Goal: Task Accomplishment & Management: Complete application form

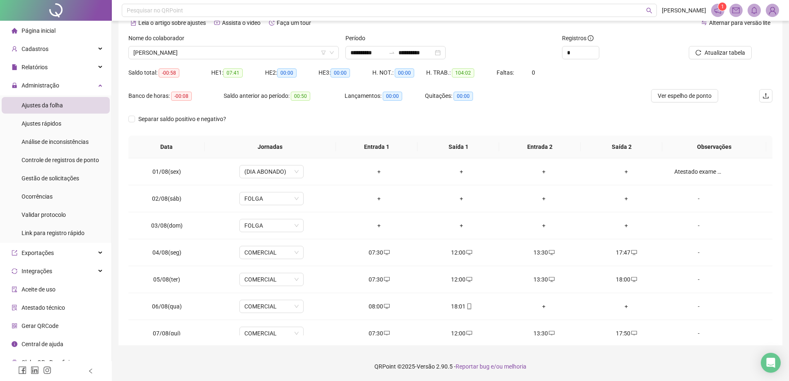
scroll to position [308, 0]
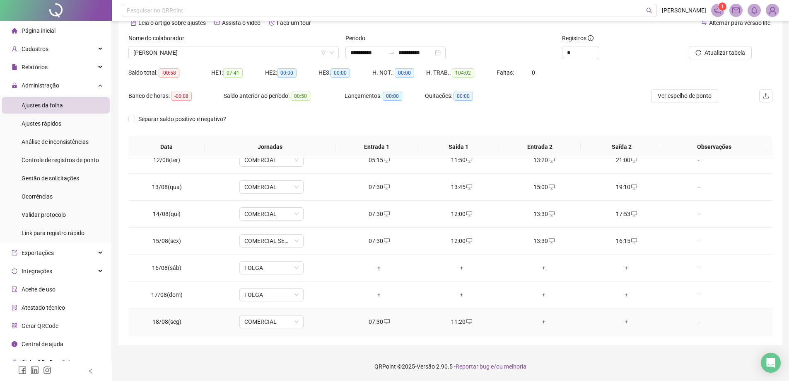
click at [544, 326] on div "+" at bounding box center [544, 321] width 69 height 9
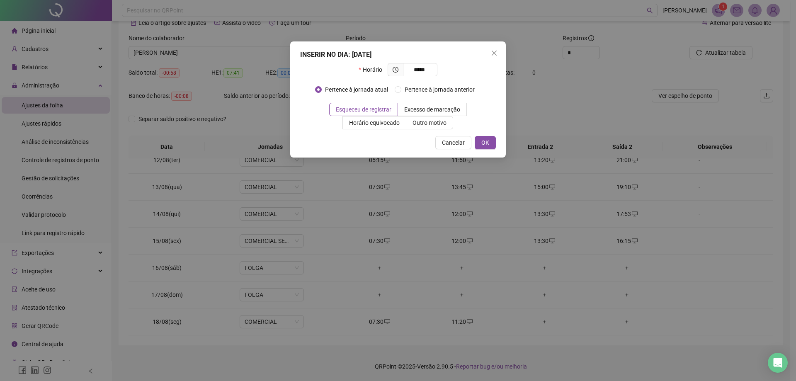
type input "*****"
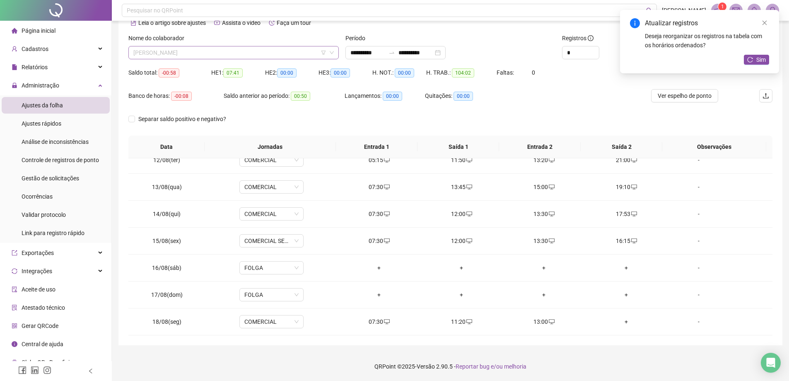
click at [254, 48] on span "[PERSON_NAME]" at bounding box center [233, 52] width 201 height 12
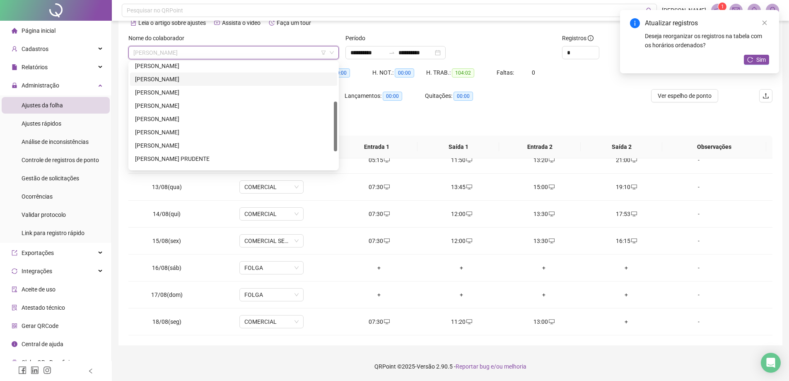
scroll to position [119, 0]
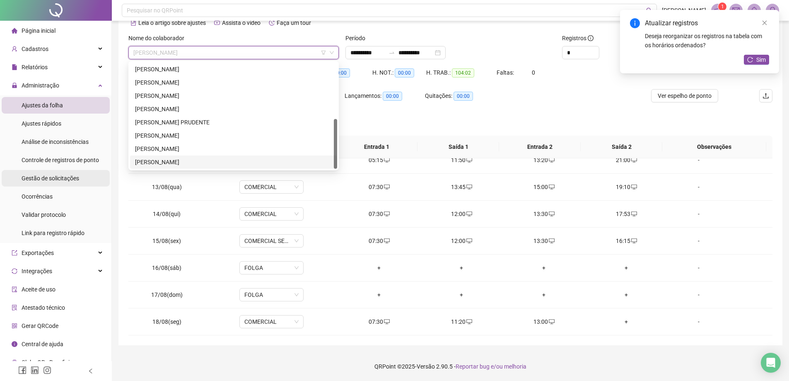
click at [88, 181] on li "Gestão de solicitações" at bounding box center [56, 178] width 108 height 17
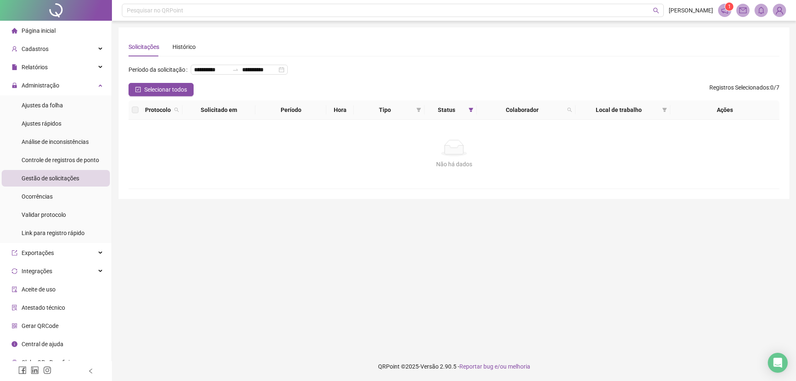
click at [37, 104] on span "Ajustes da folha" at bounding box center [42, 105] width 41 height 7
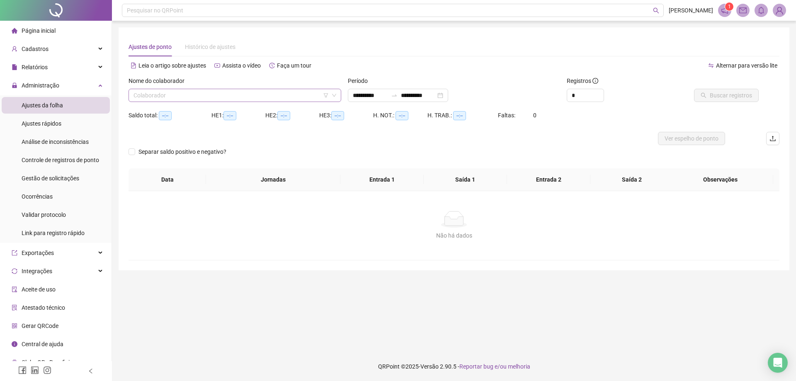
click at [214, 94] on input "search" at bounding box center [230, 95] width 195 height 12
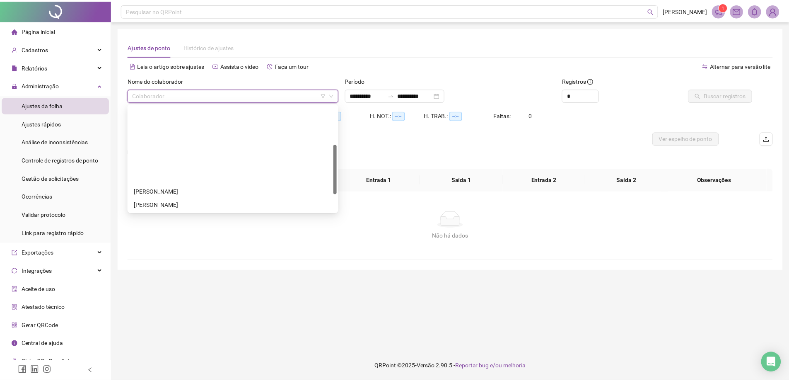
scroll to position [83, 0]
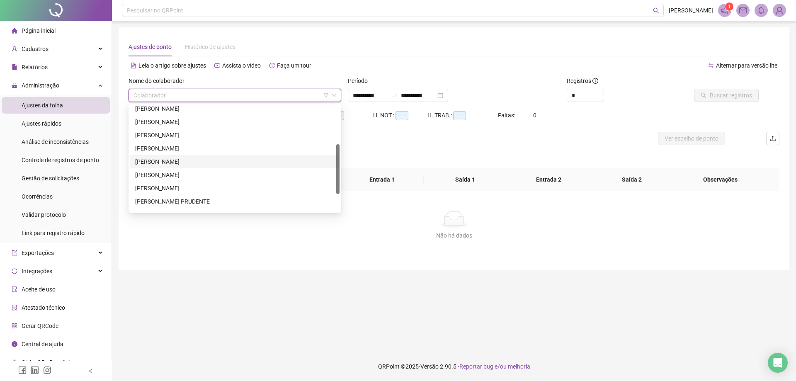
click at [189, 161] on div "[PERSON_NAME]" at bounding box center [234, 161] width 199 height 9
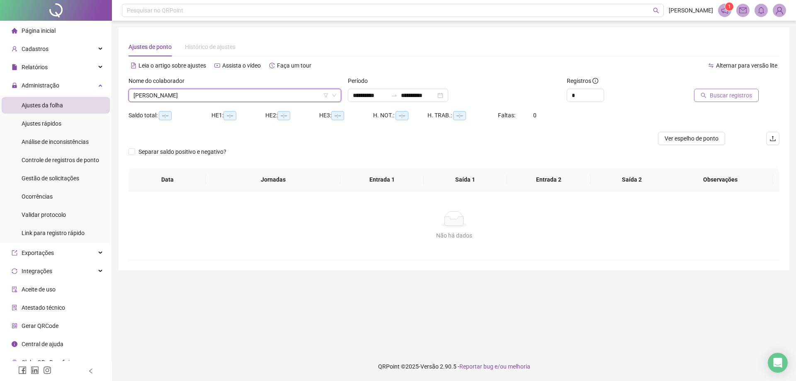
click at [728, 94] on span "Buscar registros" at bounding box center [730, 95] width 42 height 9
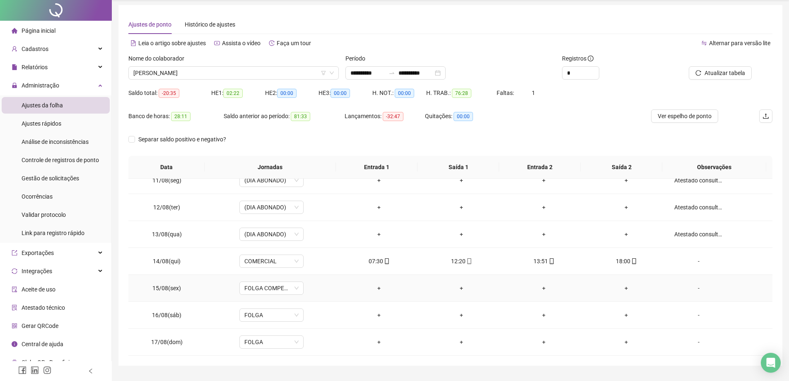
scroll to position [43, 0]
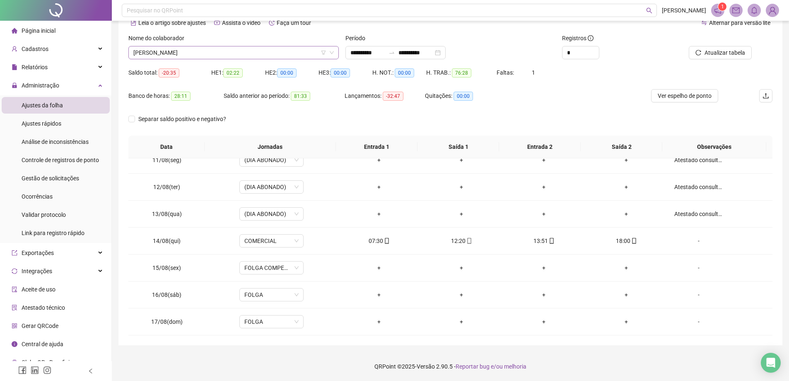
click at [214, 51] on span "[PERSON_NAME]" at bounding box center [233, 52] width 201 height 12
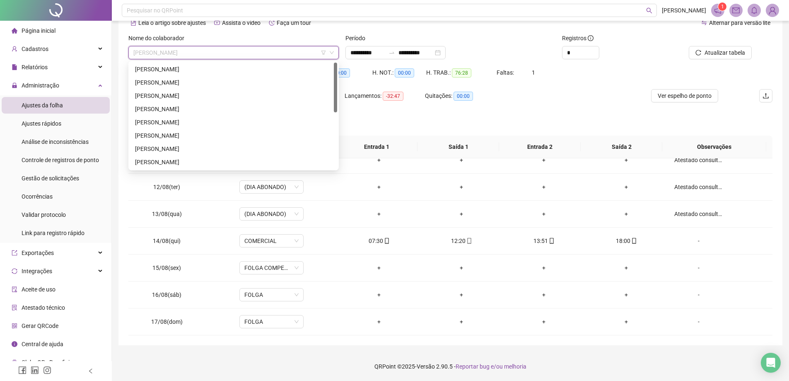
scroll to position [0, 0]
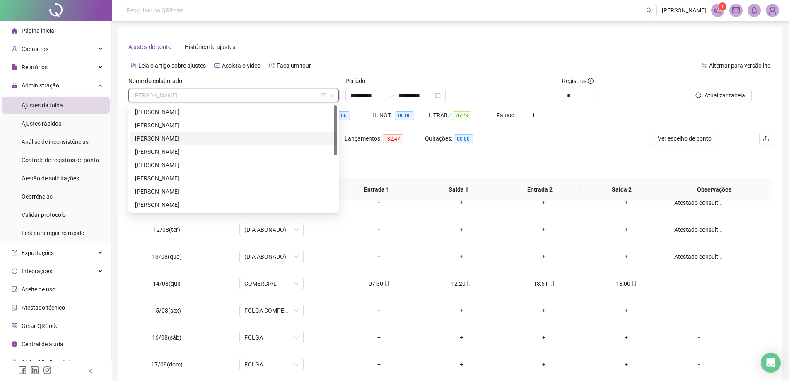
click at [213, 137] on div "[PERSON_NAME]" at bounding box center [233, 138] width 197 height 9
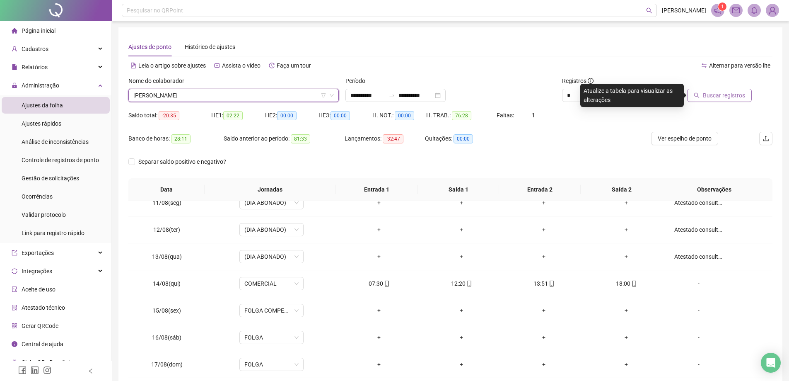
click at [710, 98] on span "Buscar registros" at bounding box center [724, 95] width 42 height 9
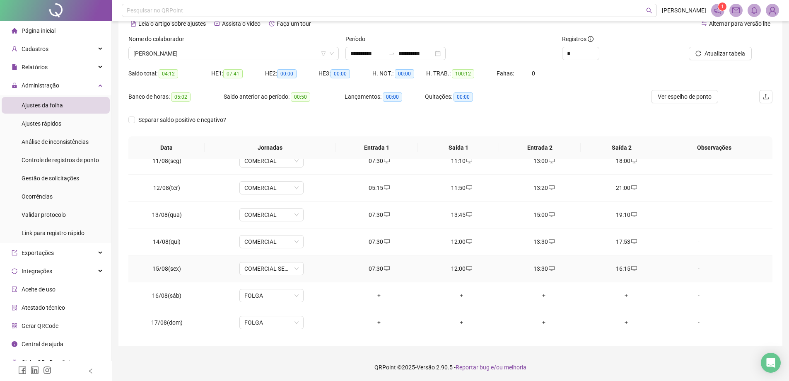
scroll to position [43, 0]
click at [431, 51] on input "**********" at bounding box center [416, 52] width 35 height 9
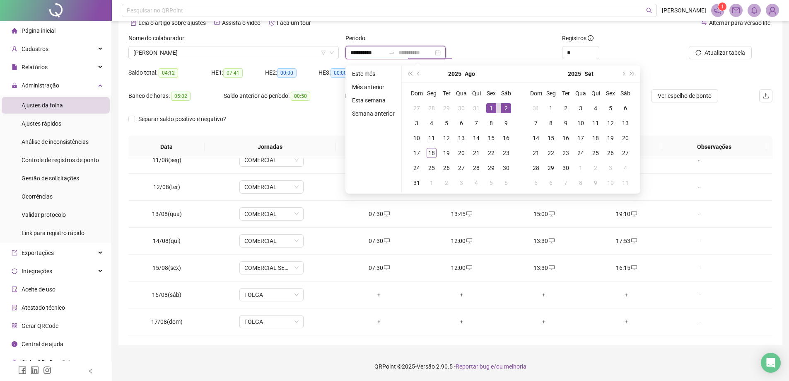
type input "**********"
click at [495, 107] on div "1" at bounding box center [491, 108] width 10 height 10
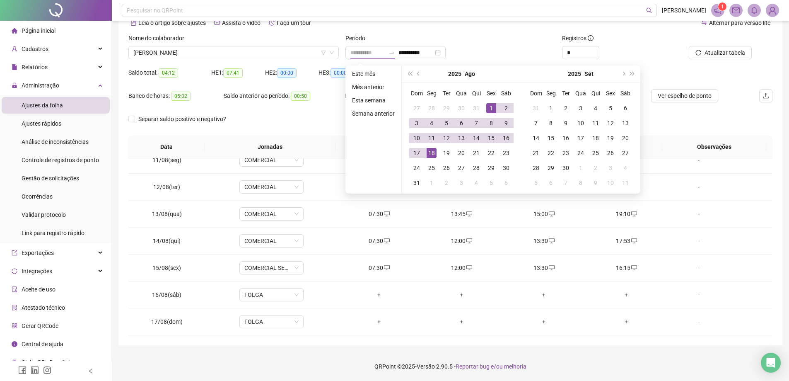
click at [433, 151] on div "18" at bounding box center [432, 153] width 10 height 10
type input "**********"
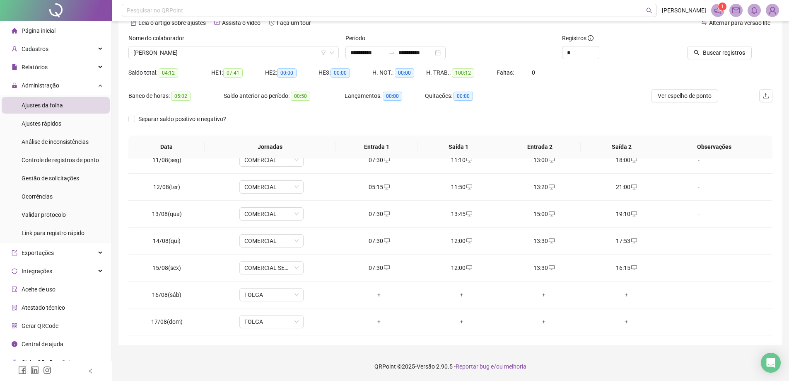
drag, startPoint x: 703, startPoint y: 55, endPoint x: 706, endPoint y: 63, distance: 8.7
click at [704, 55] on button "Buscar registros" at bounding box center [719, 52] width 65 height 13
click at [735, 51] on span "Atualizar tabela" at bounding box center [725, 52] width 41 height 9
click at [625, 318] on div "+" at bounding box center [626, 321] width 69 height 9
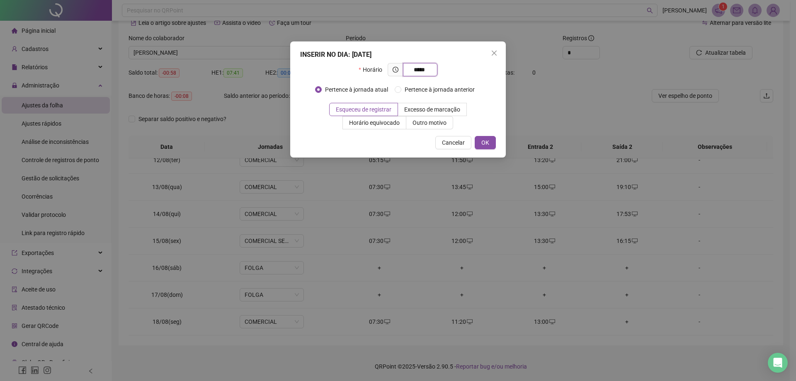
type input "*****"
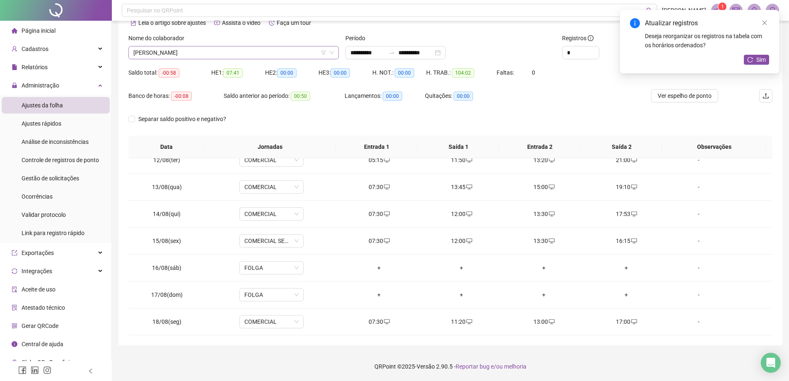
click at [235, 57] on span "[PERSON_NAME]" at bounding box center [233, 52] width 201 height 12
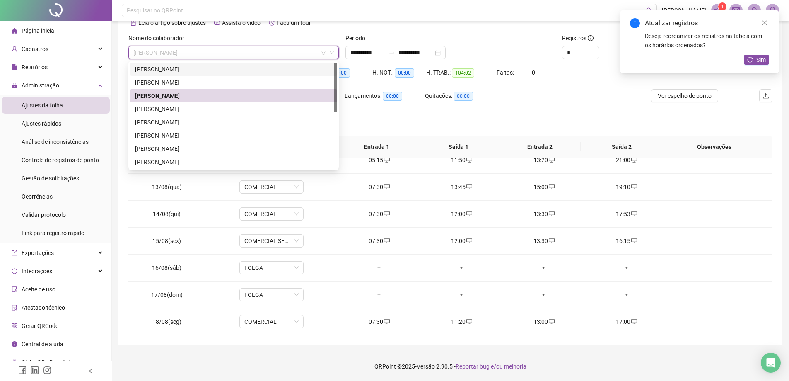
click at [196, 70] on div "[PERSON_NAME]" at bounding box center [233, 69] width 197 height 9
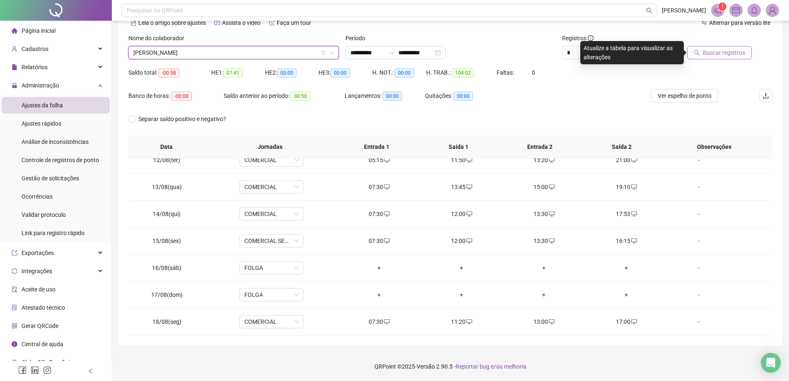
click at [714, 56] on span "Buscar registros" at bounding box center [724, 52] width 42 height 9
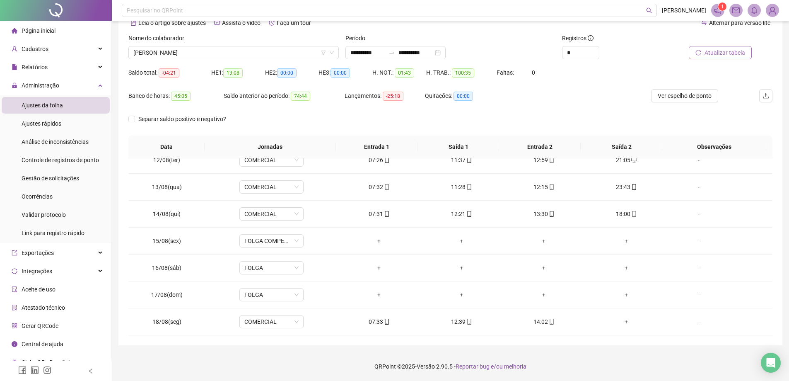
drag, startPoint x: 211, startPoint y: 49, endPoint x: 225, endPoint y: 62, distance: 19.1
click at [211, 49] on span "[PERSON_NAME]" at bounding box center [233, 52] width 201 height 12
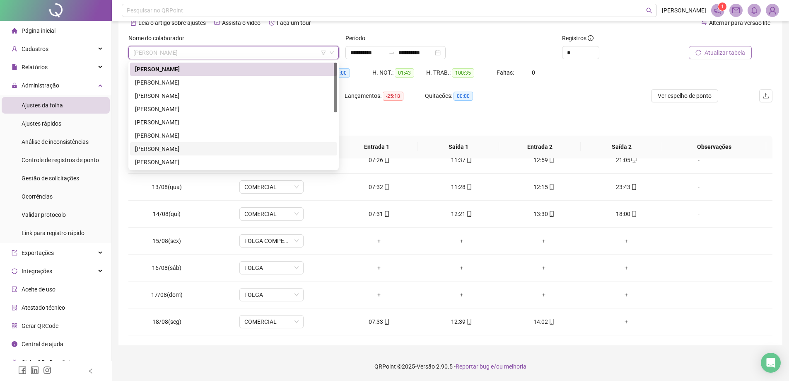
scroll to position [83, 0]
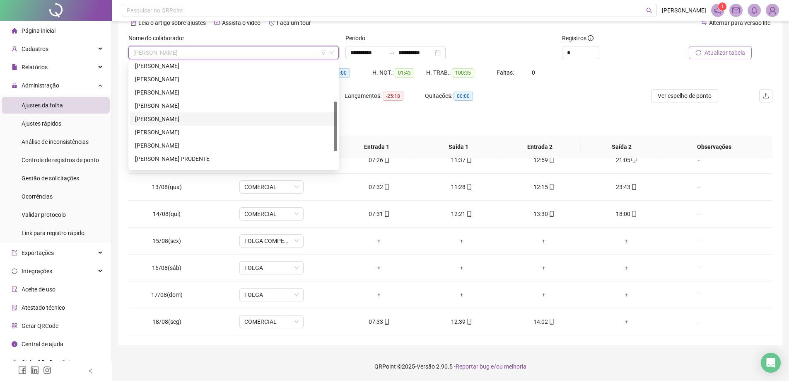
click at [172, 116] on div "[PERSON_NAME]" at bounding box center [233, 118] width 197 height 9
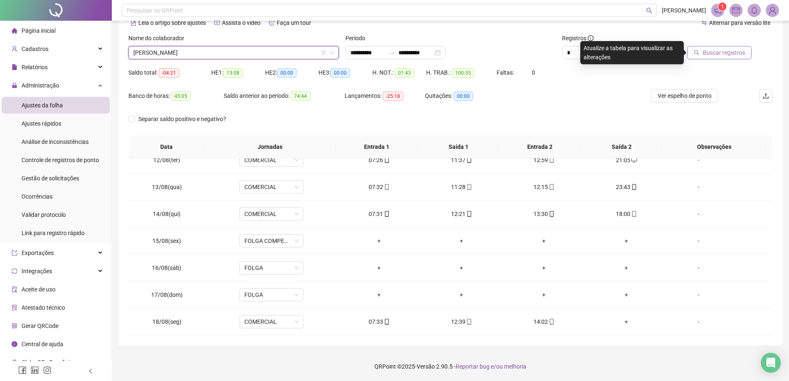
click at [742, 56] on span "Buscar registros" at bounding box center [724, 52] width 42 height 9
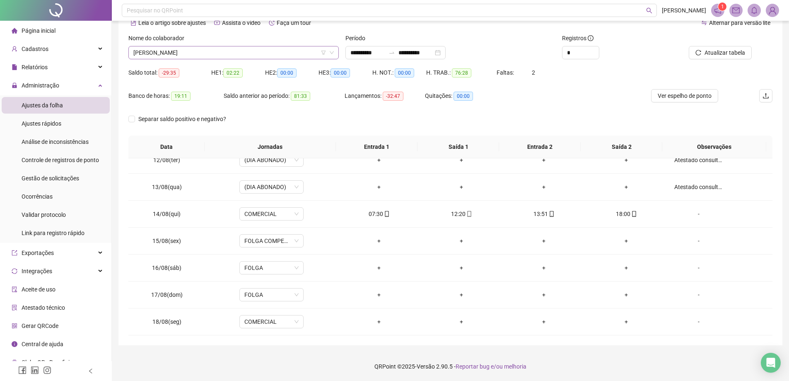
click at [249, 53] on span "[PERSON_NAME]" at bounding box center [233, 52] width 201 height 12
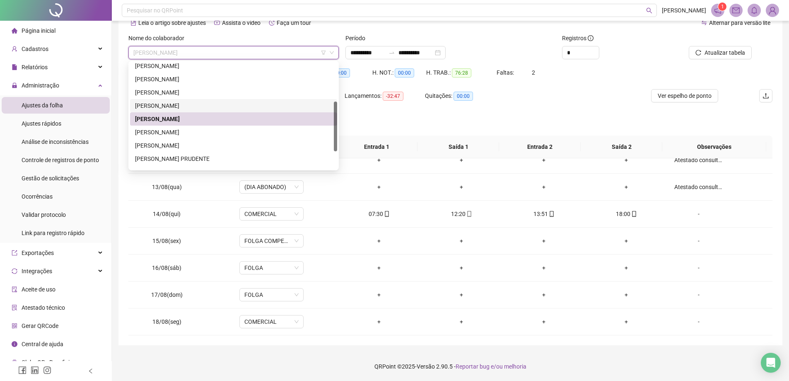
click at [171, 102] on div "[PERSON_NAME]" at bounding box center [233, 105] width 197 height 9
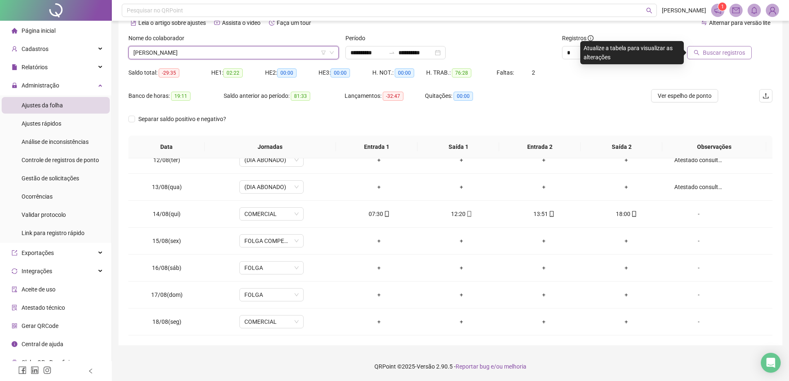
click at [728, 51] on span "Buscar registros" at bounding box center [724, 52] width 42 height 9
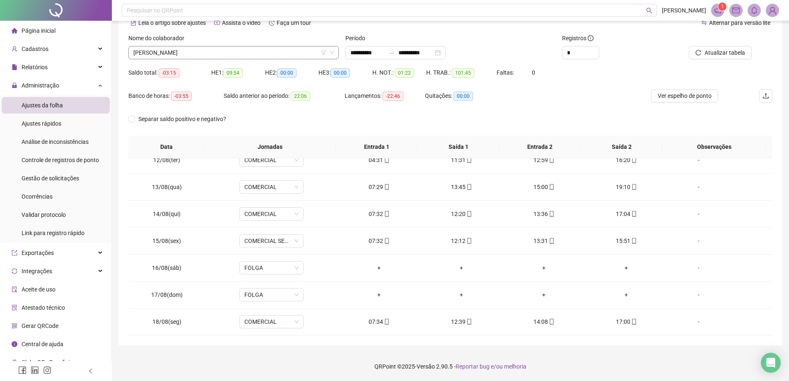
click at [269, 57] on span "[PERSON_NAME]" at bounding box center [233, 52] width 201 height 12
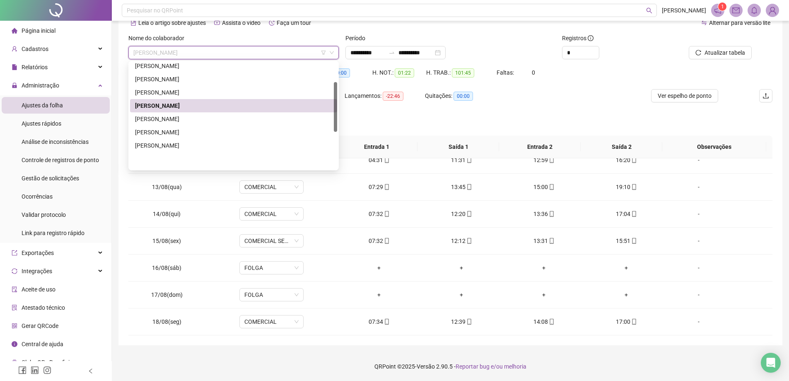
scroll to position [41, 0]
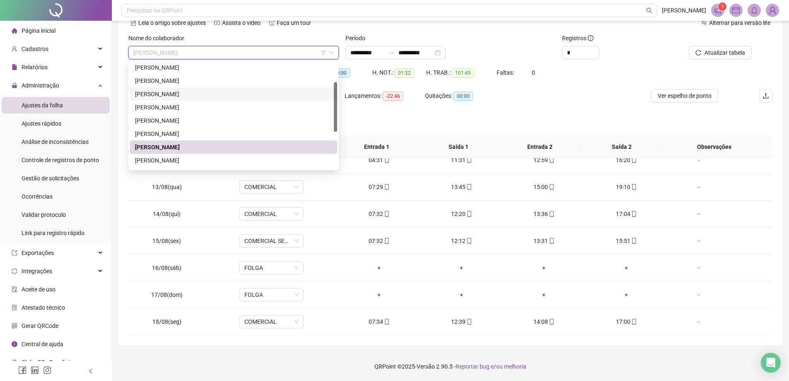
click at [183, 93] on div "[PERSON_NAME]" at bounding box center [233, 94] width 197 height 9
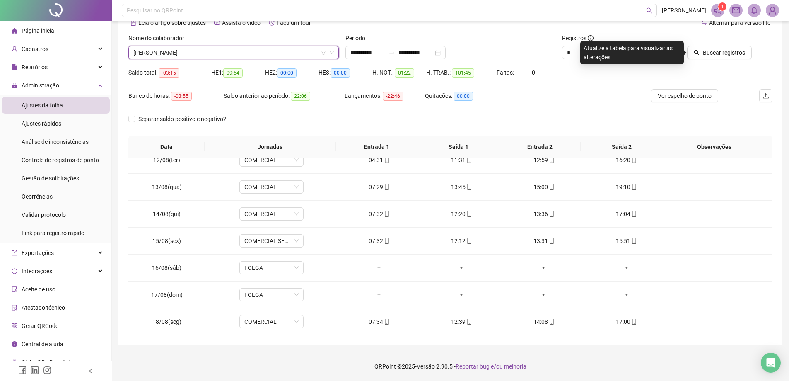
click at [725, 45] on div at bounding box center [711, 40] width 81 height 12
click at [727, 55] on span "Buscar registros" at bounding box center [724, 52] width 42 height 9
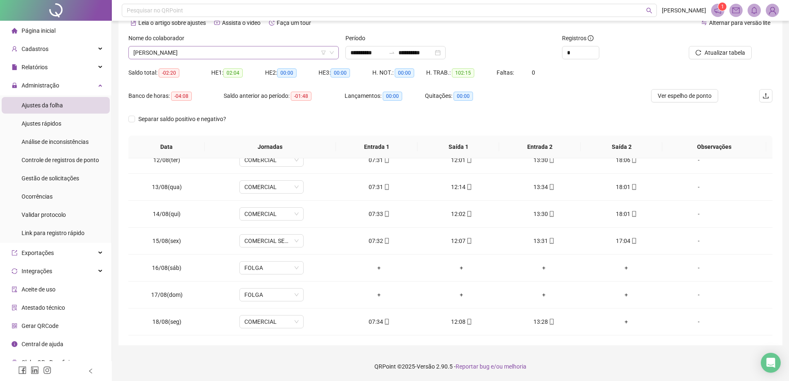
click at [247, 59] on div "[PERSON_NAME]" at bounding box center [233, 52] width 210 height 13
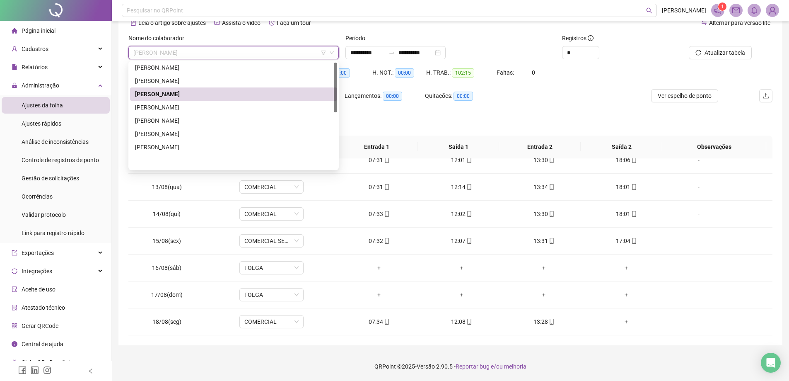
scroll to position [0, 0]
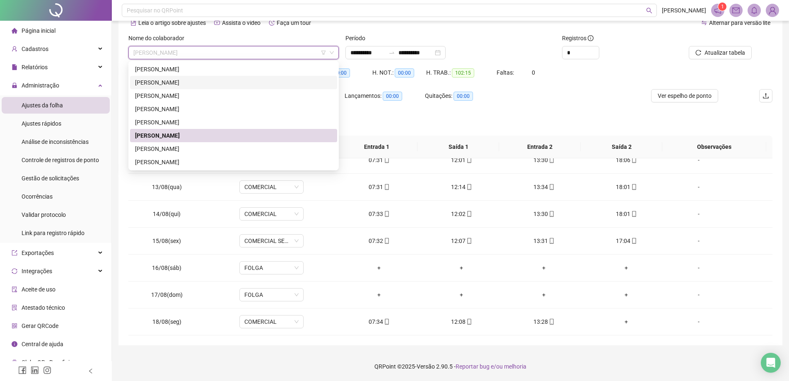
click at [195, 83] on div "[PERSON_NAME]" at bounding box center [233, 82] width 197 height 9
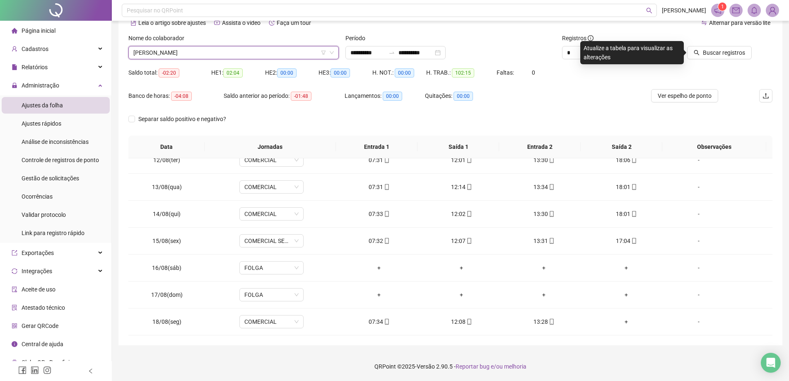
click at [728, 44] on div at bounding box center [711, 40] width 81 height 12
drag, startPoint x: 727, startPoint y: 45, endPoint x: 729, endPoint y: 53, distance: 8.9
click at [729, 53] on div "Buscar registros" at bounding box center [711, 47] width 81 height 26
click at [729, 53] on span "Buscar registros" at bounding box center [724, 52] width 42 height 9
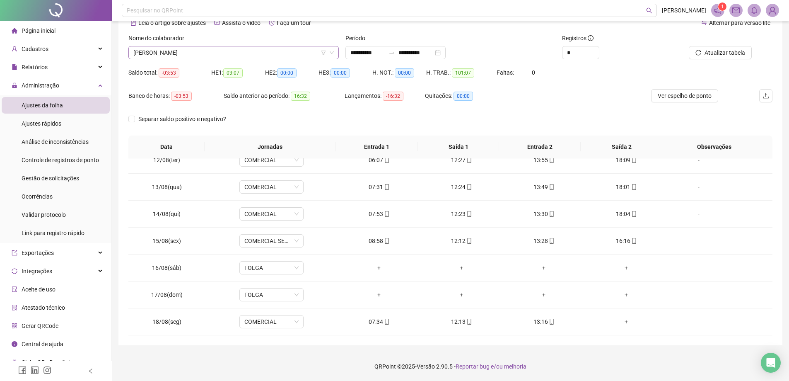
click at [242, 54] on span "[PERSON_NAME]" at bounding box center [233, 52] width 201 height 12
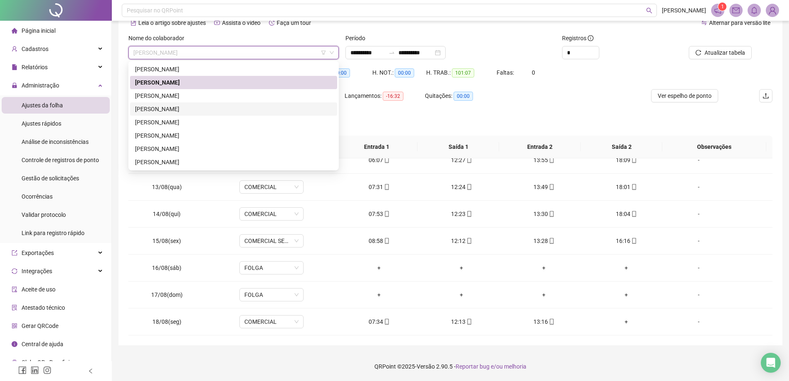
click at [179, 111] on div "[PERSON_NAME]" at bounding box center [233, 108] width 197 height 9
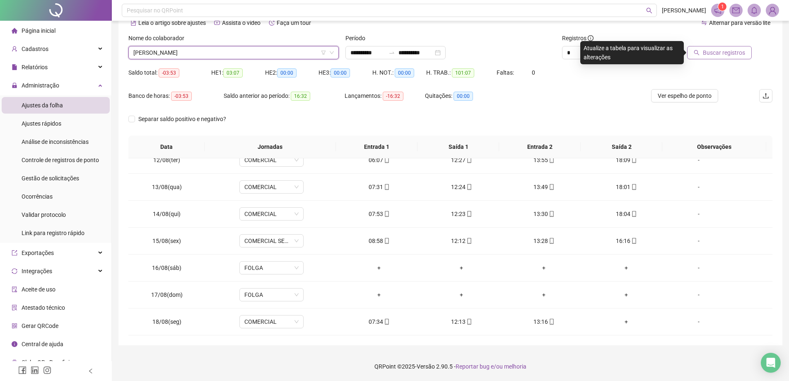
click at [739, 47] on button "Buscar registros" at bounding box center [719, 52] width 65 height 13
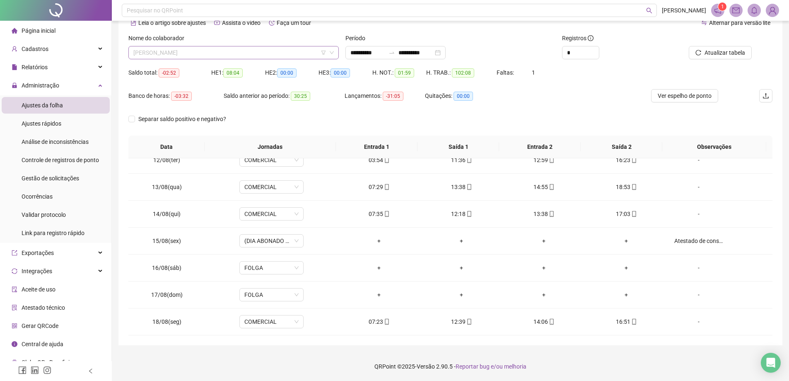
click at [223, 56] on span "[PERSON_NAME]" at bounding box center [233, 52] width 201 height 12
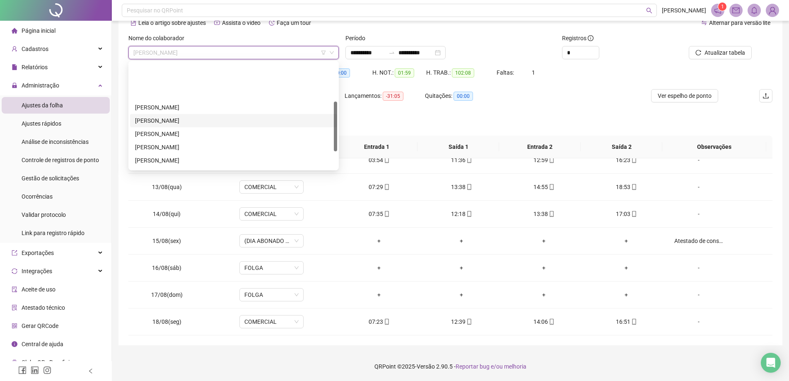
scroll to position [83, 0]
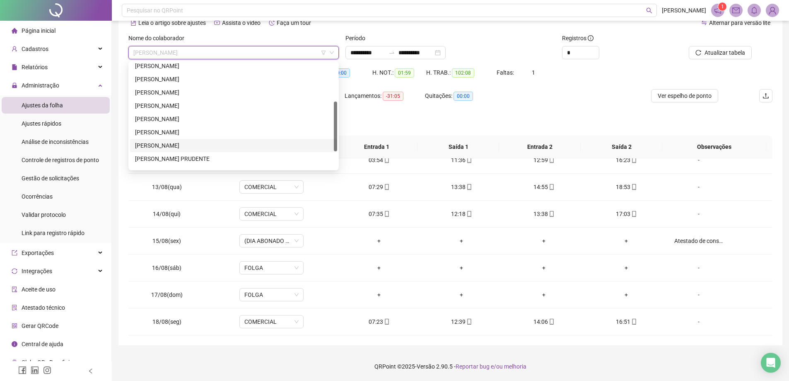
click at [187, 146] on div "[PERSON_NAME]" at bounding box center [233, 145] width 197 height 9
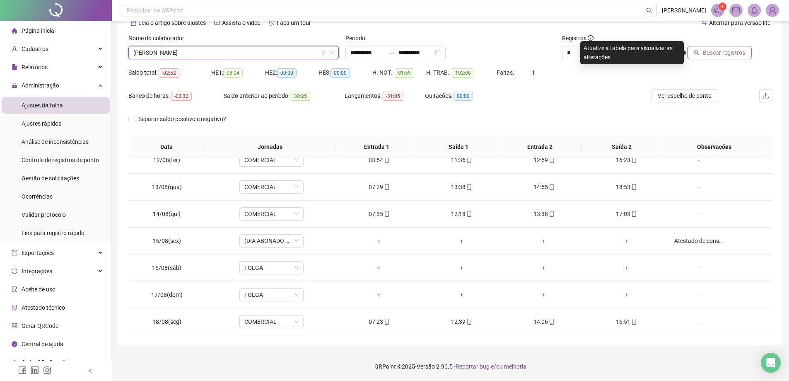
click at [711, 54] on span "Buscar registros" at bounding box center [724, 52] width 42 height 9
